Goal: Use online tool/utility: Use online tool/utility

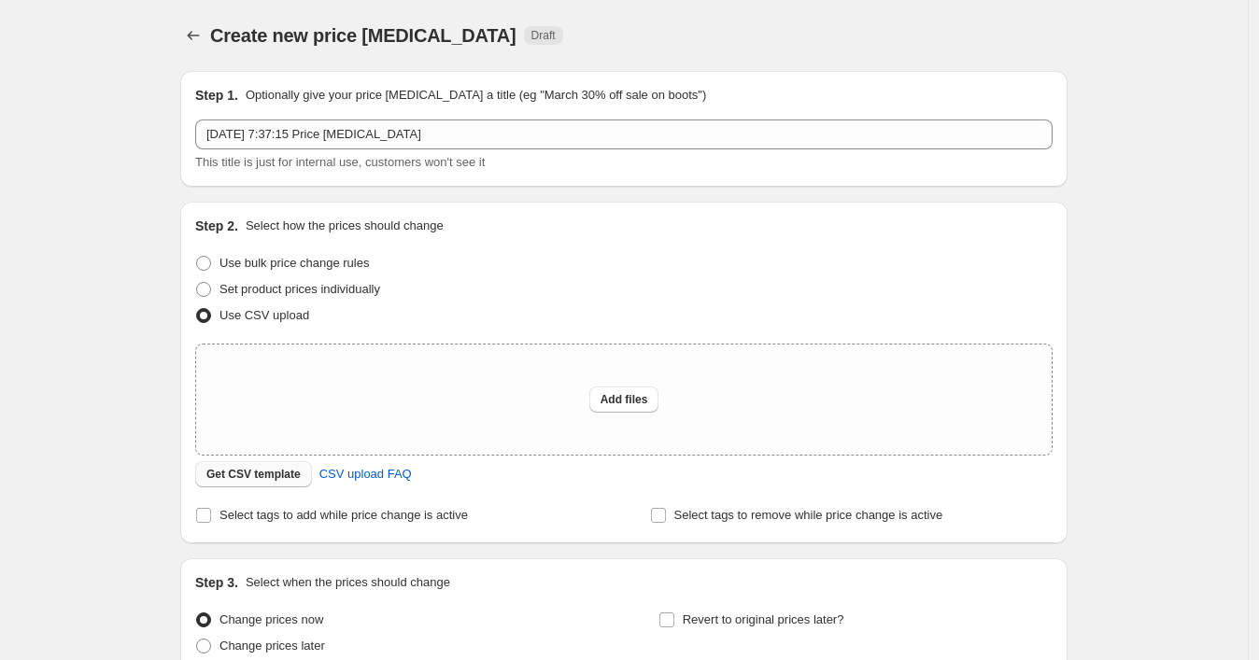
click at [257, 468] on span "Get CSV template" at bounding box center [253, 474] width 94 height 15
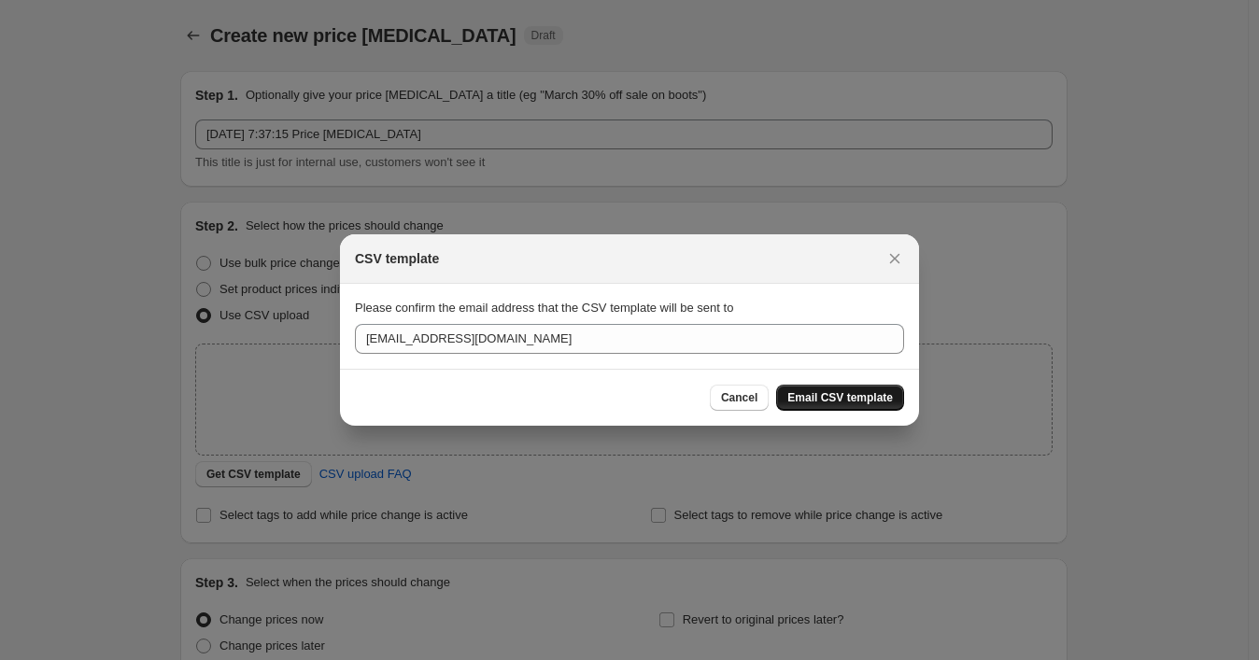
click at [842, 396] on span "Email CSV template" at bounding box center [840, 397] width 106 height 15
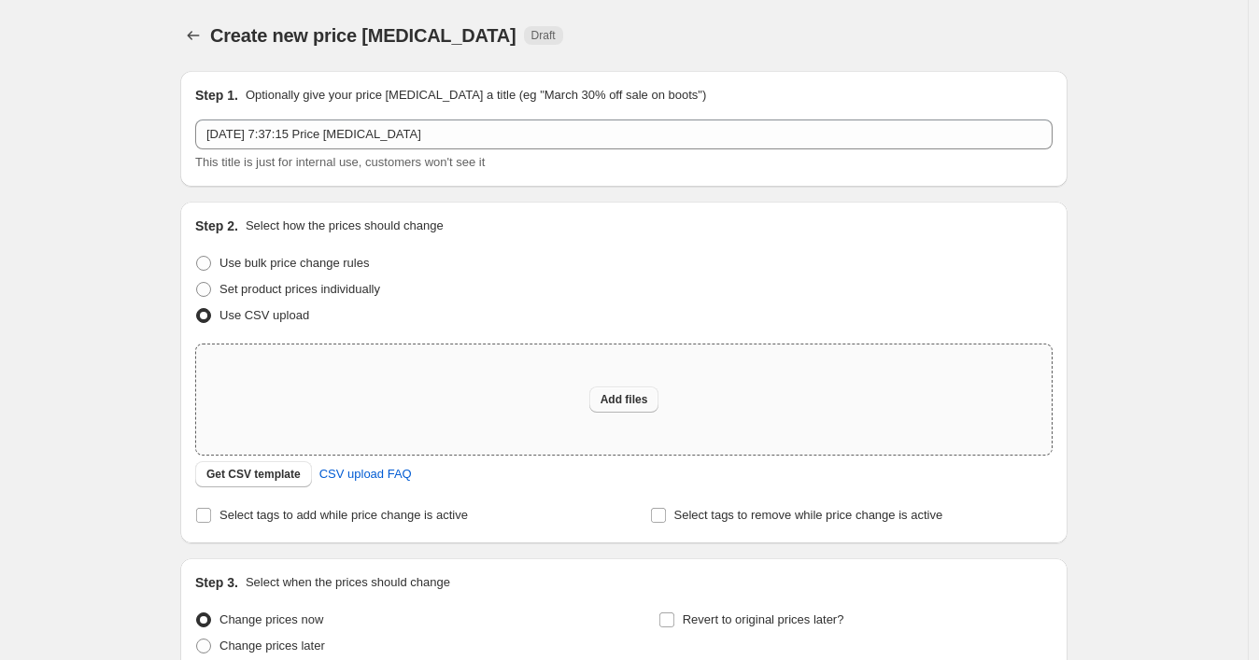
click at [623, 404] on span "Add files" at bounding box center [624, 399] width 48 height 15
type input "C:\fakepath\13102025_1129 p3.csv"
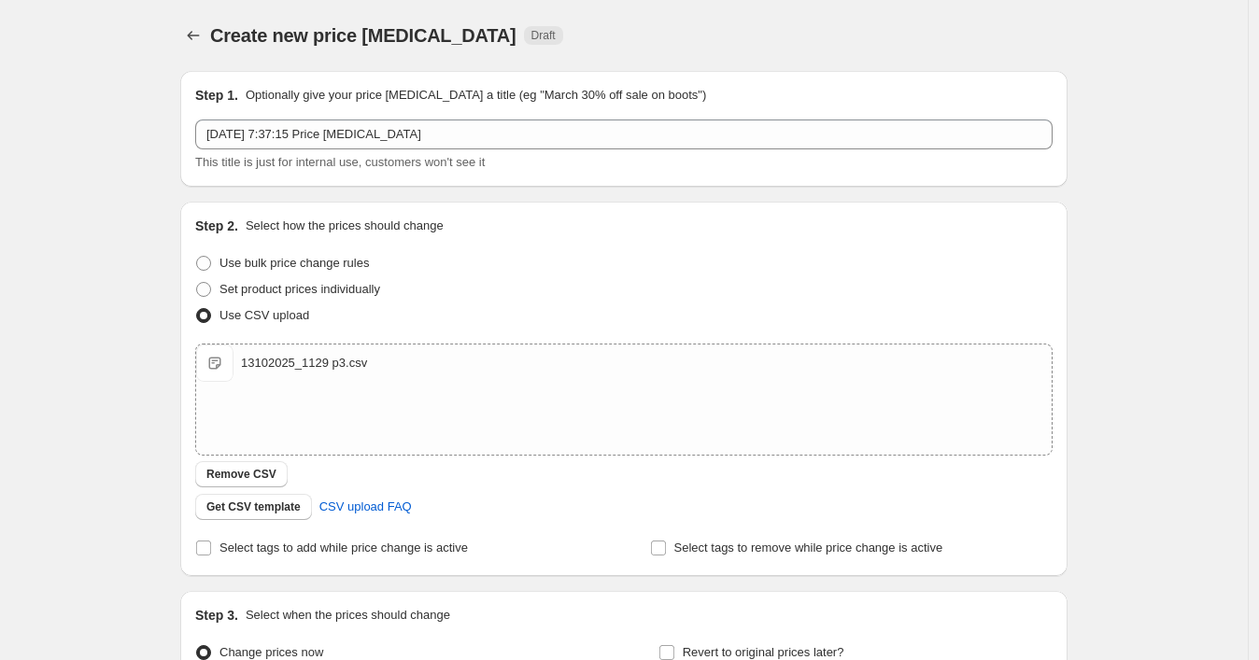
scroll to position [204, 0]
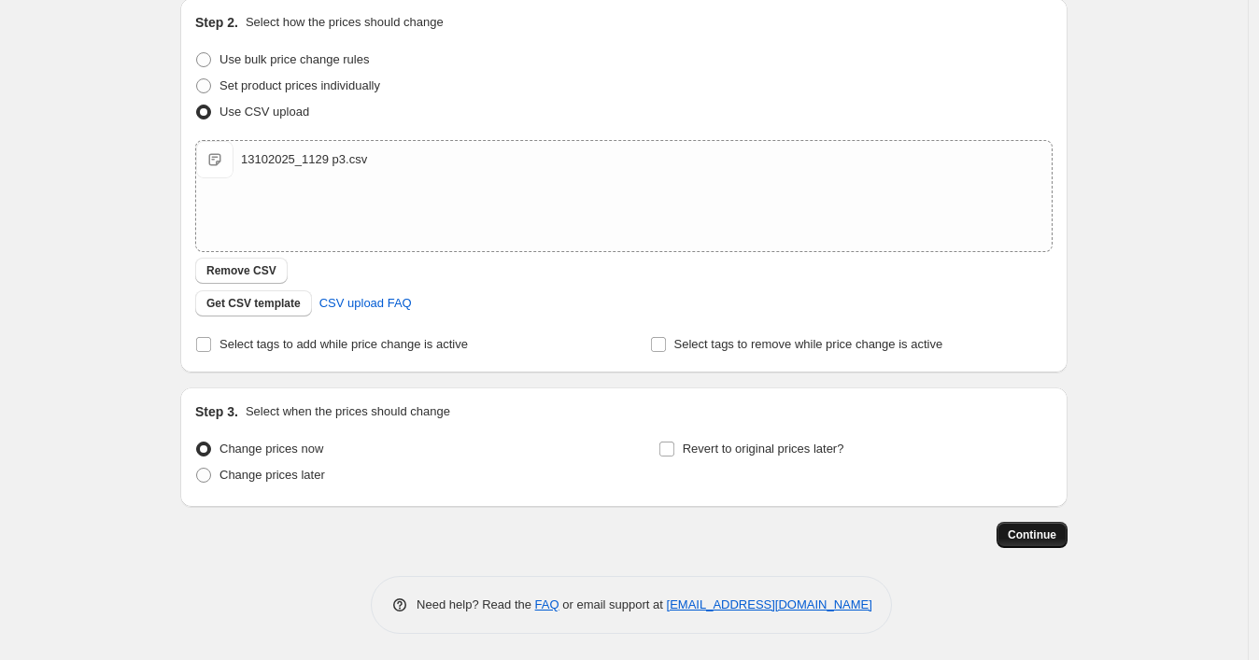
click at [1038, 530] on span "Continue" at bounding box center [1031, 535] width 49 height 15
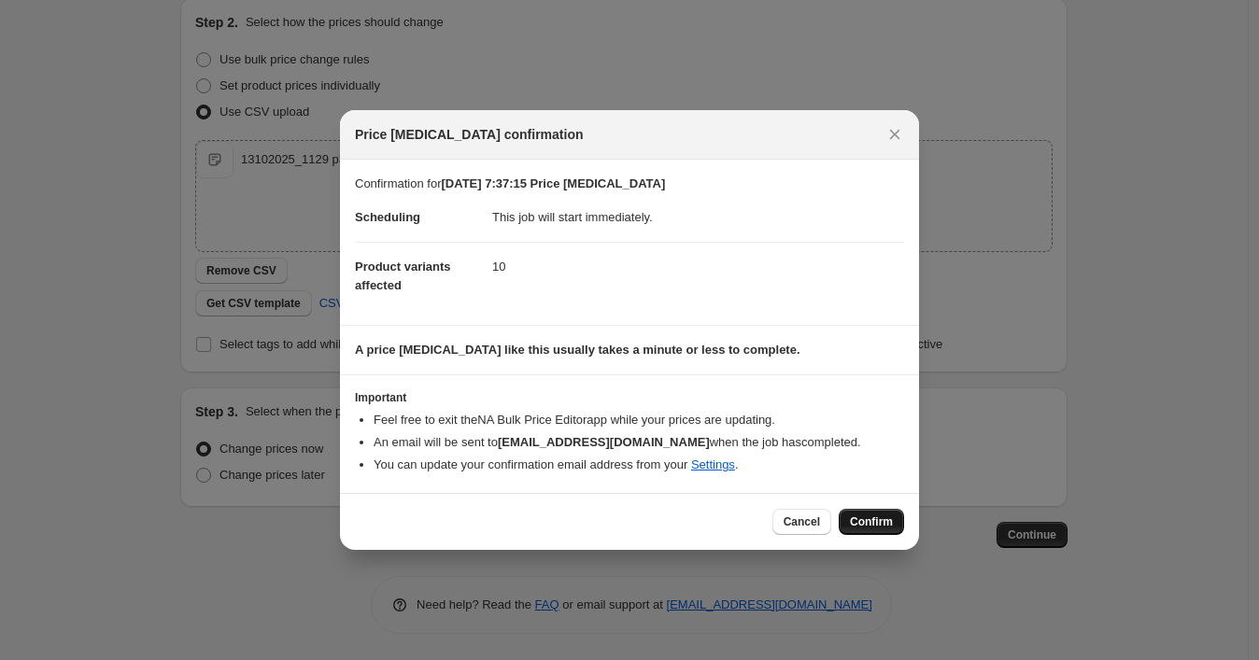
click at [853, 519] on span "Confirm" at bounding box center [871, 521] width 43 height 15
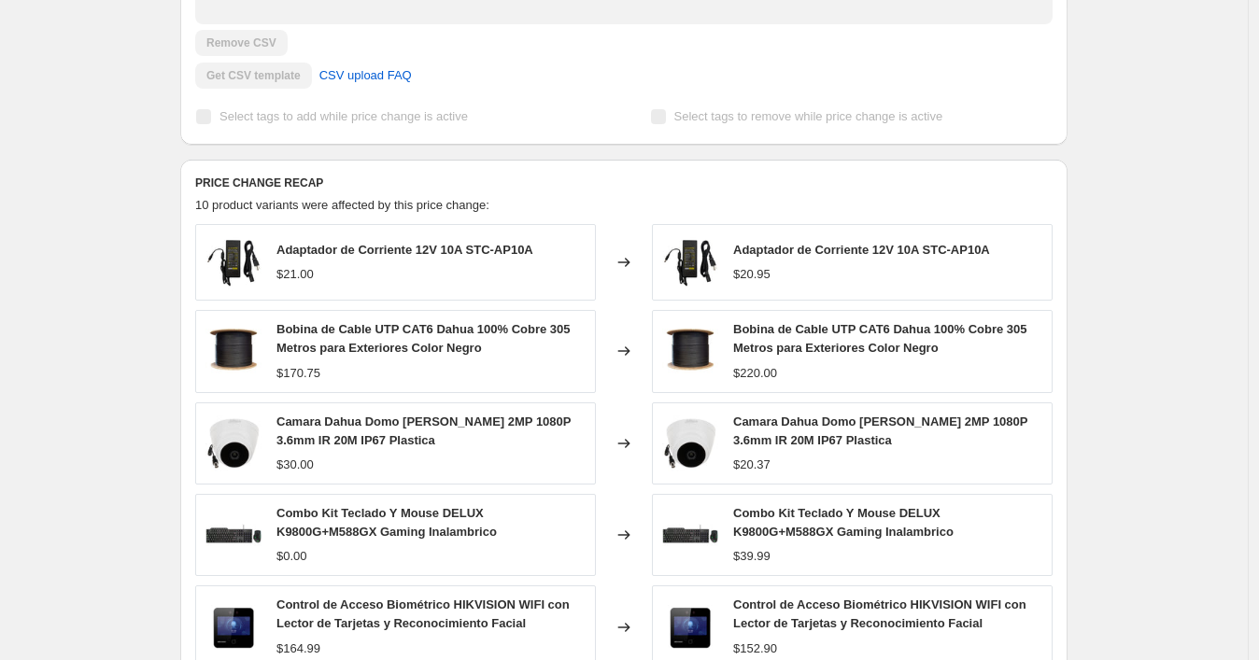
scroll to position [622, 0]
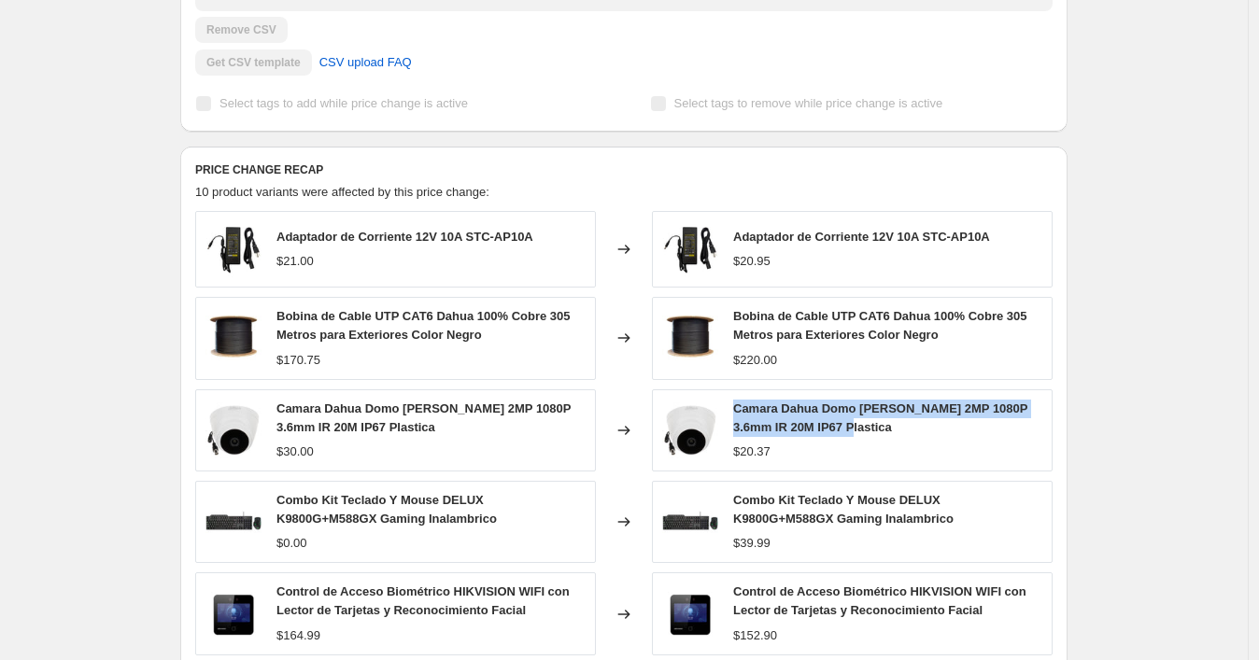
drag, startPoint x: 866, startPoint y: 430, endPoint x: 732, endPoint y: 412, distance: 134.8
click at [732, 412] on div "Camara Dahua Domo [PERSON_NAME] 2MP 1080P 3.6mm IR 20M IP67 Plastica $20.37" at bounding box center [852, 430] width 401 height 82
copy span "Camara Dahua Domo [PERSON_NAME] 2MP 1080P 3.6mm IR 20M IP67 Plastica"
